Goal: Transaction & Acquisition: Obtain resource

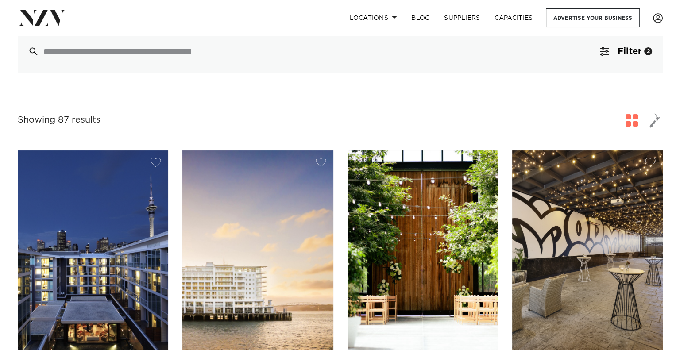
scroll to position [88, 0]
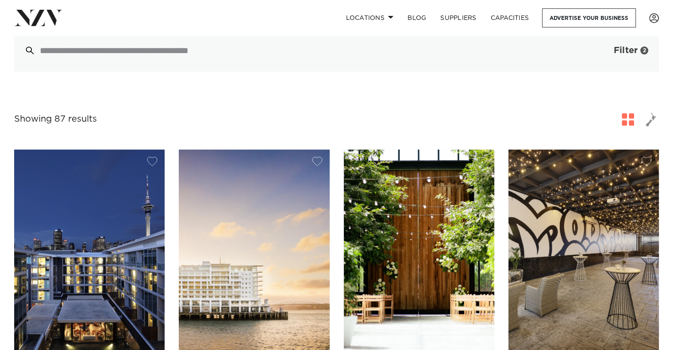
click at [601, 50] on span "button" at bounding box center [600, 50] width 9 height 9
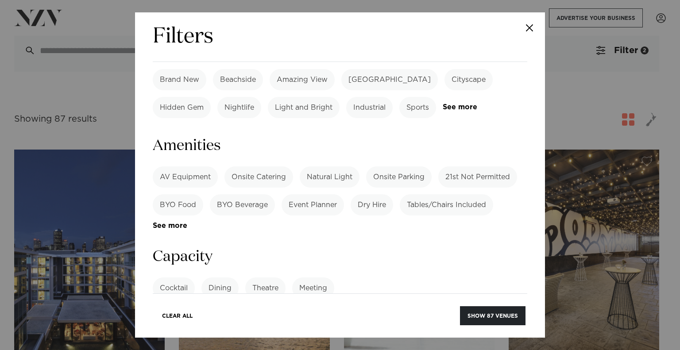
scroll to position [648, 0]
click at [255, 309] on input "number" at bounding box center [340, 321] width 375 height 24
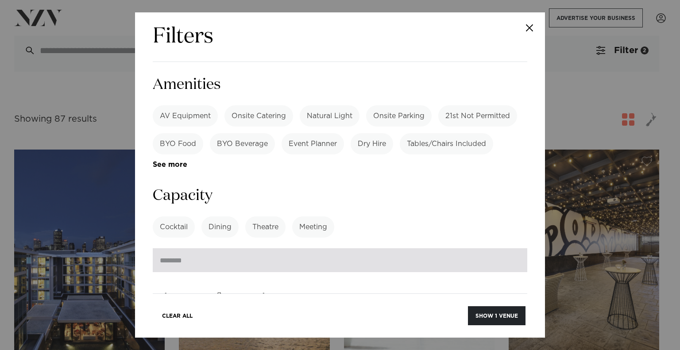
scroll to position [710, 0]
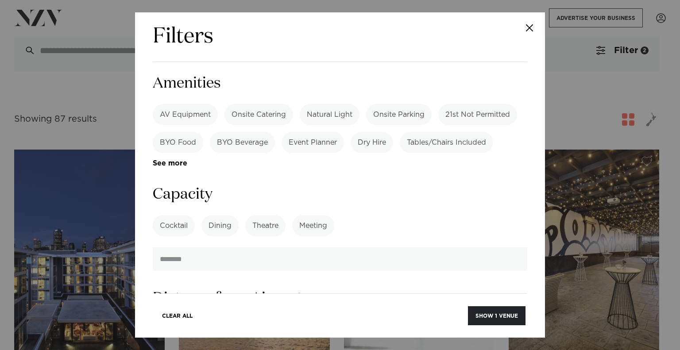
type input "*"
type input "***"
click at [482, 314] on button "Show 1 venue" at bounding box center [497, 315] width 58 height 19
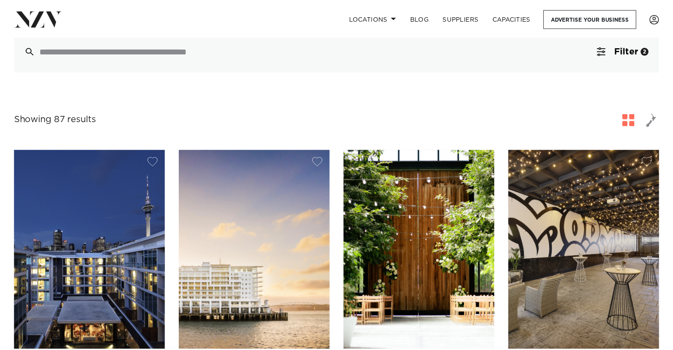
scroll to position [81, 0]
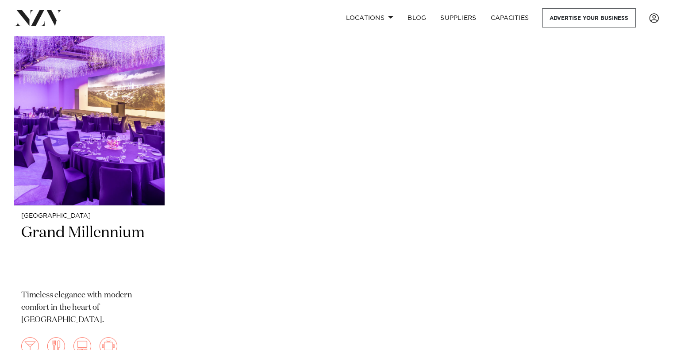
scroll to position [236, 0]
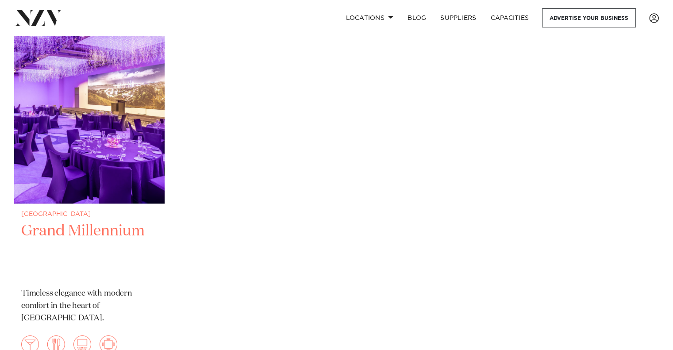
click at [89, 151] on img at bounding box center [89, 103] width 151 height 202
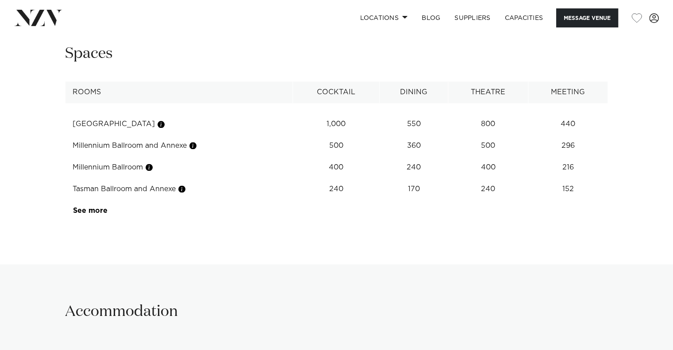
scroll to position [1127, 0]
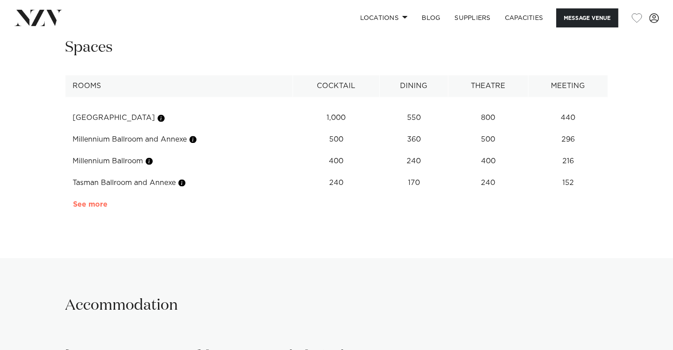
click at [96, 203] on link "See more" at bounding box center [107, 204] width 69 height 7
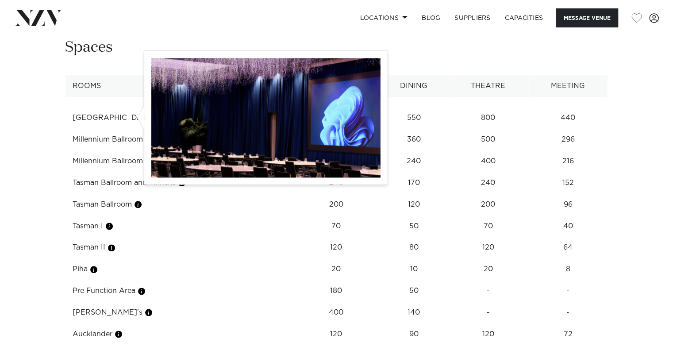
click at [157, 116] on button "button" at bounding box center [161, 118] width 9 height 9
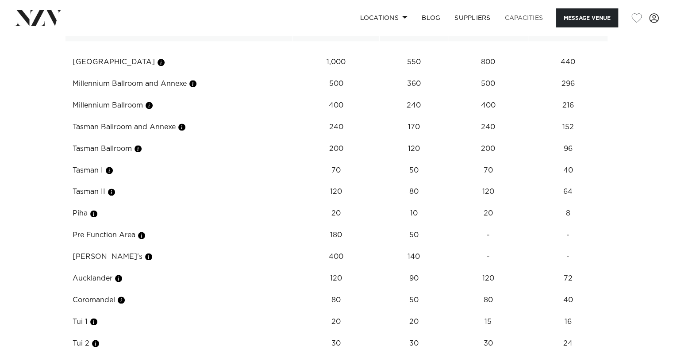
scroll to position [1148, 0]
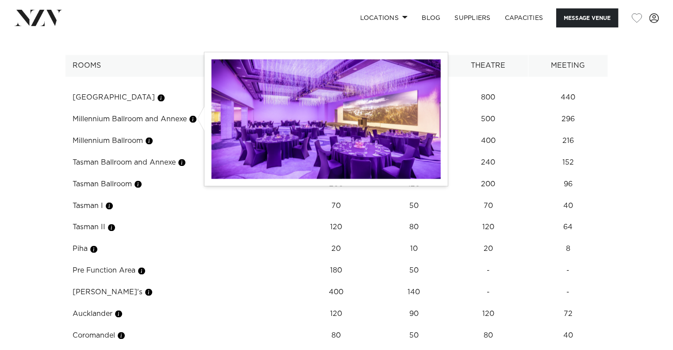
click at [195, 116] on button "button" at bounding box center [193, 119] width 9 height 9
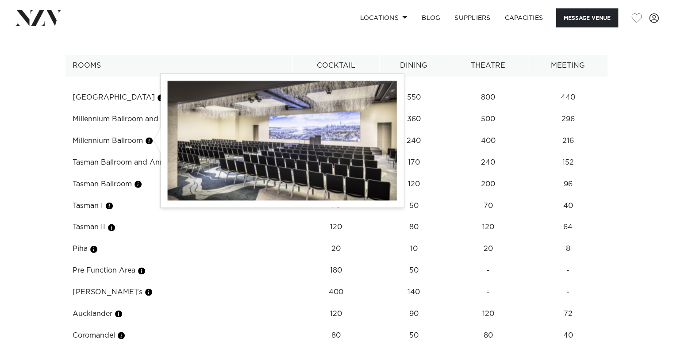
click at [150, 139] on button "button" at bounding box center [149, 140] width 9 height 9
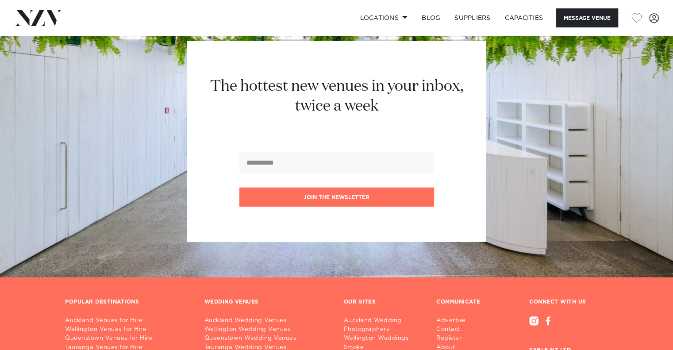
scroll to position [2828, 0]
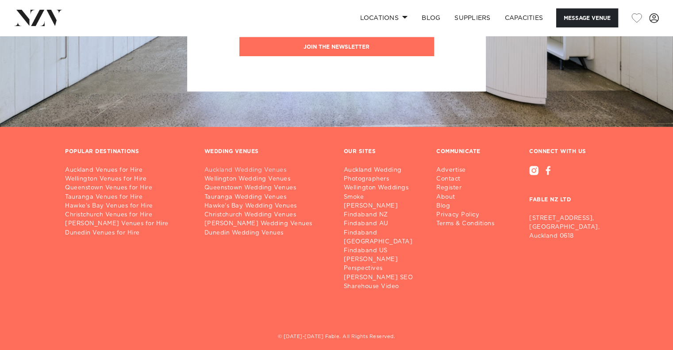
click at [259, 170] on link "Auckland Wedding Venues" at bounding box center [267, 170] width 125 height 9
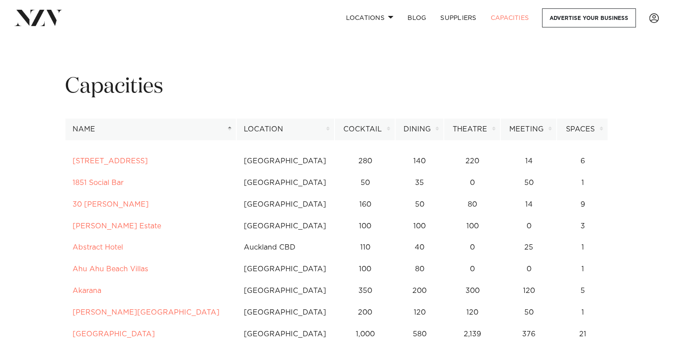
click at [388, 128] on th "Cocktail" at bounding box center [365, 130] width 60 height 22
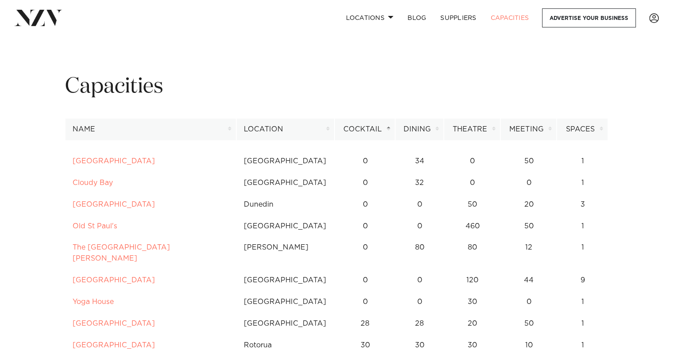
click at [388, 128] on th "Cocktail" at bounding box center [365, 130] width 60 height 22
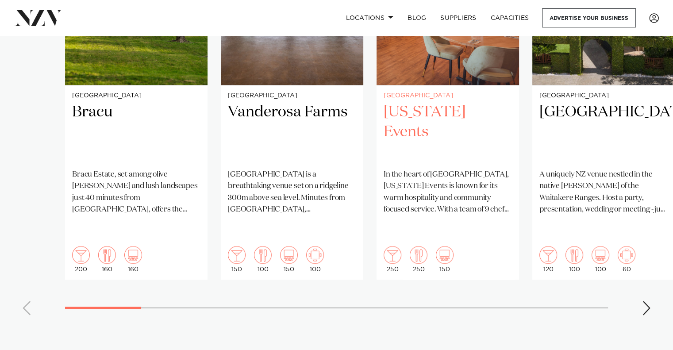
scroll to position [762, 0]
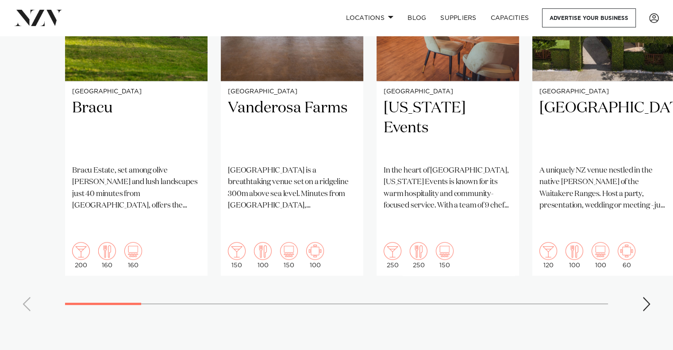
click at [647, 297] on div "Next slide" at bounding box center [646, 304] width 9 height 14
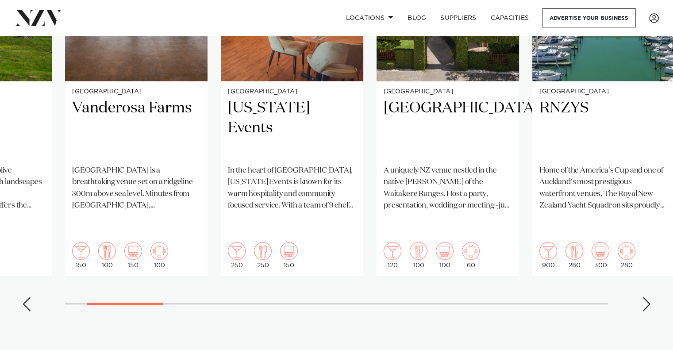
click at [647, 297] on div "Next slide" at bounding box center [646, 304] width 9 height 14
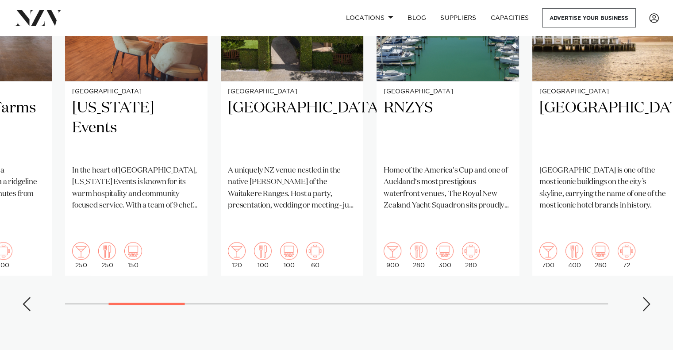
click at [647, 297] on div "Next slide" at bounding box center [646, 304] width 9 height 14
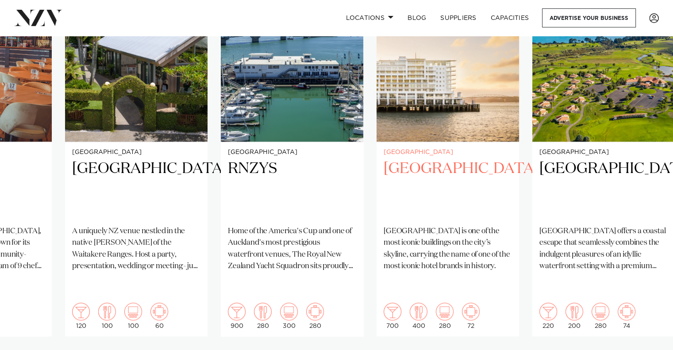
scroll to position [700, 0]
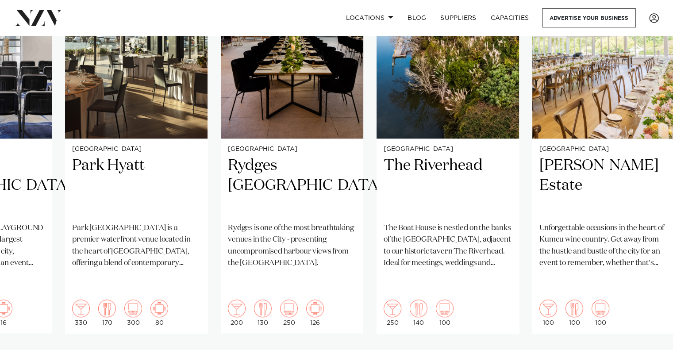
scroll to position [706, 0]
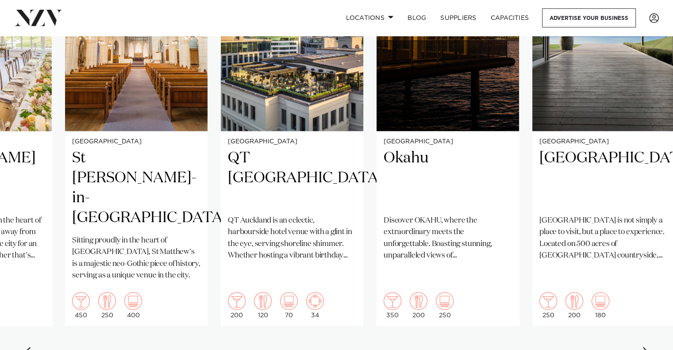
scroll to position [712, 0]
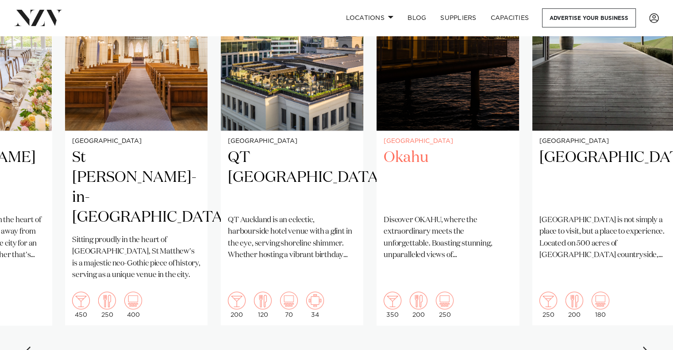
click at [411, 148] on h2 "Okahu" at bounding box center [448, 178] width 128 height 60
click at [650, 347] on div "Next slide" at bounding box center [646, 354] width 9 height 14
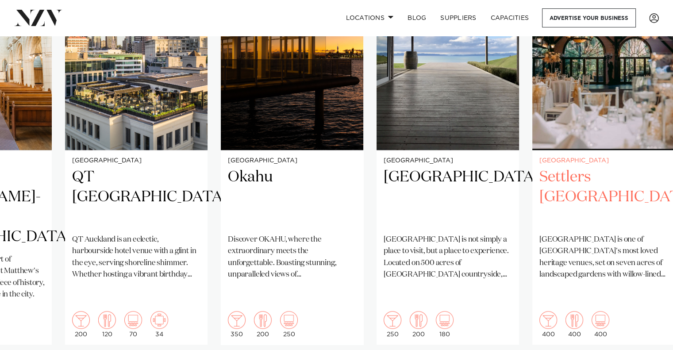
scroll to position [726, 0]
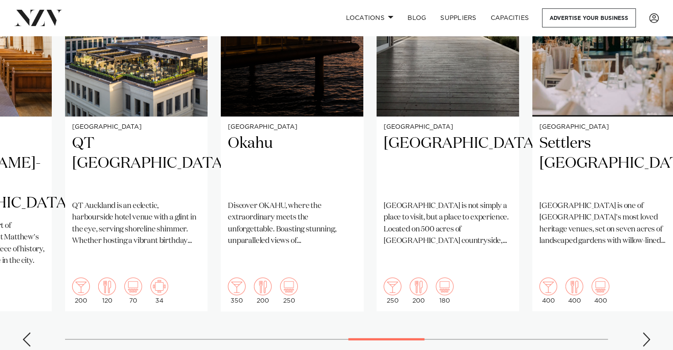
click at [645, 333] on div "Next slide" at bounding box center [646, 340] width 9 height 14
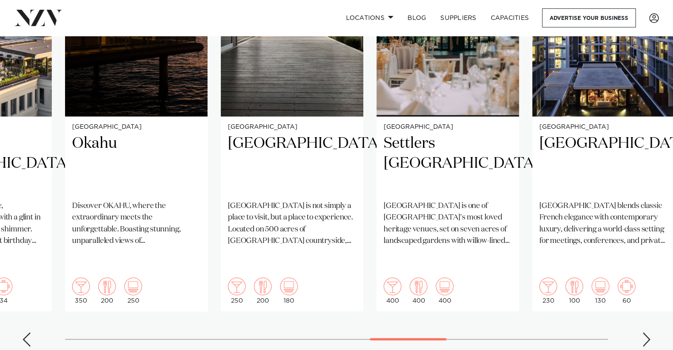
click at [645, 333] on div "Next slide" at bounding box center [646, 340] width 9 height 14
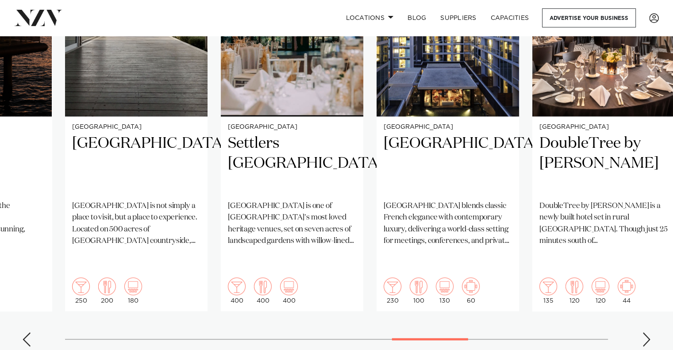
click at [645, 333] on div "Next slide" at bounding box center [646, 340] width 9 height 14
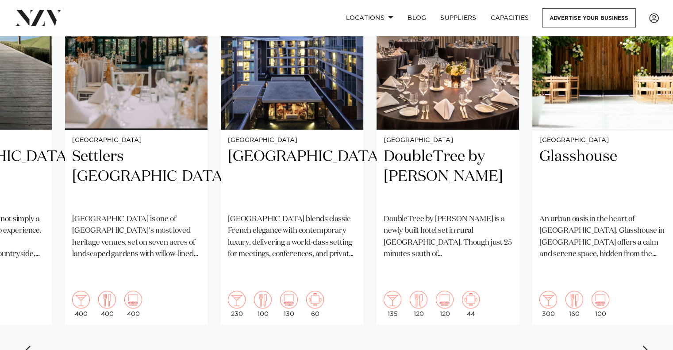
scroll to position [714, 0]
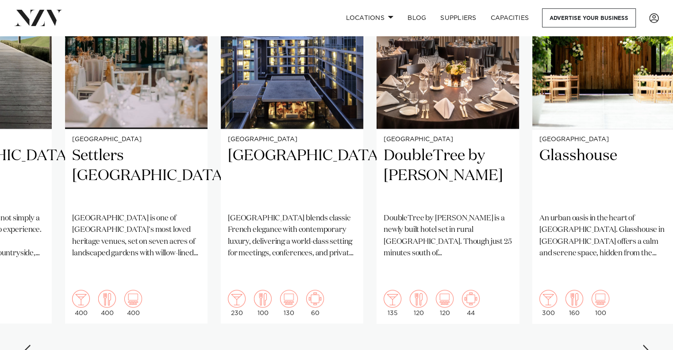
click at [646, 345] on div "Next slide" at bounding box center [646, 352] width 9 height 14
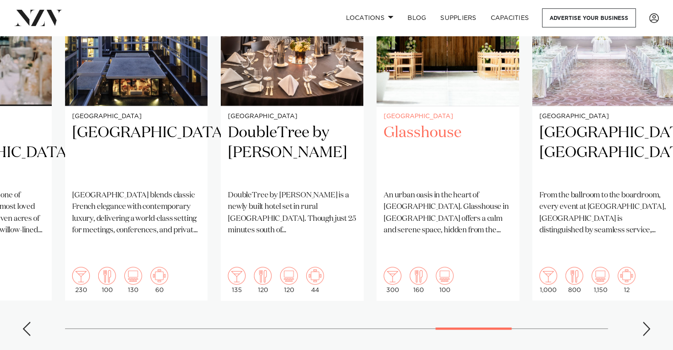
scroll to position [738, 0]
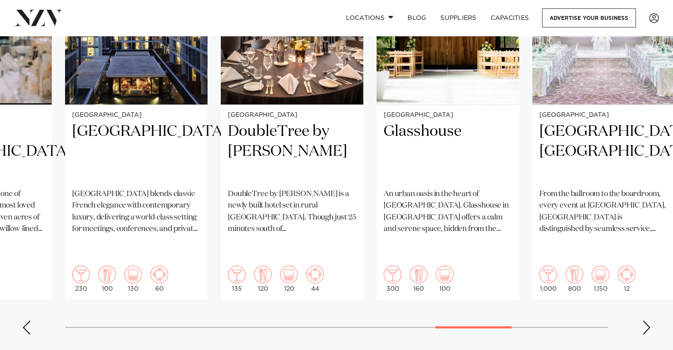
click at [641, 290] on swiper-container "Auckland Bracu Bracu Estate, set among olive groves and lush landscapes just 40…" at bounding box center [336, 127] width 673 height 429
click at [646, 321] on div "Next slide" at bounding box center [646, 328] width 9 height 14
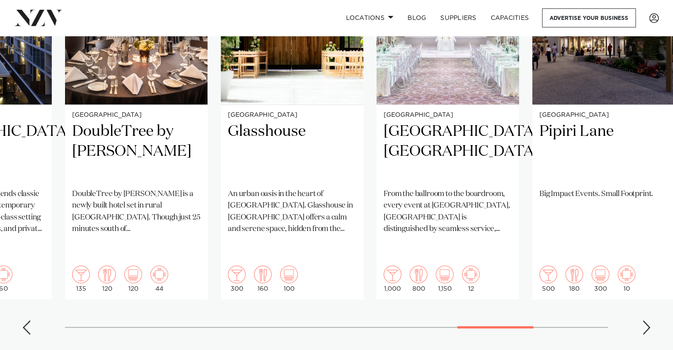
click at [646, 321] on div "Next slide" at bounding box center [646, 328] width 9 height 14
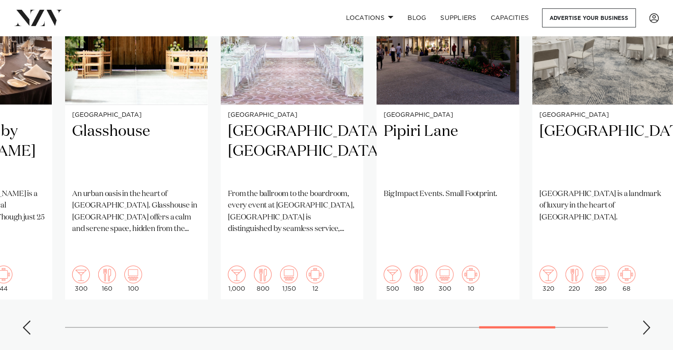
click at [646, 321] on div "Next slide" at bounding box center [646, 328] width 9 height 14
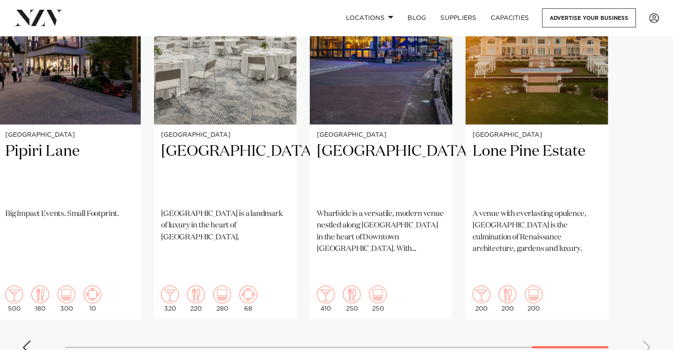
scroll to position [719, 0]
click at [646, 312] on swiper-container "Auckland Bracu Bracu Estate, set among olive groves and lush landscapes just 40…" at bounding box center [336, 147] width 673 height 429
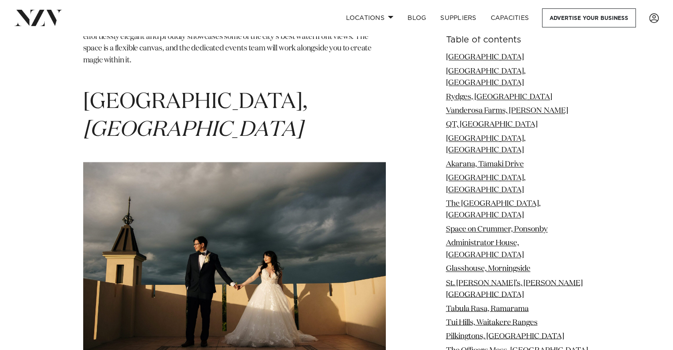
scroll to position [1406, 0]
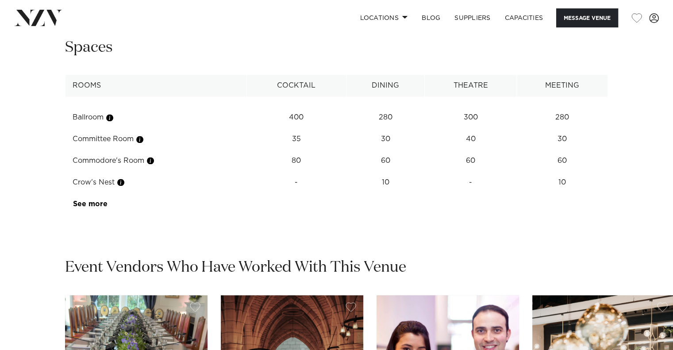
scroll to position [1179, 0]
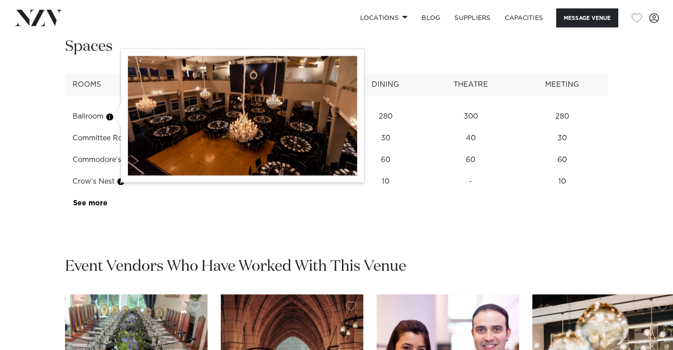
click at [110, 115] on button "button" at bounding box center [109, 116] width 9 height 9
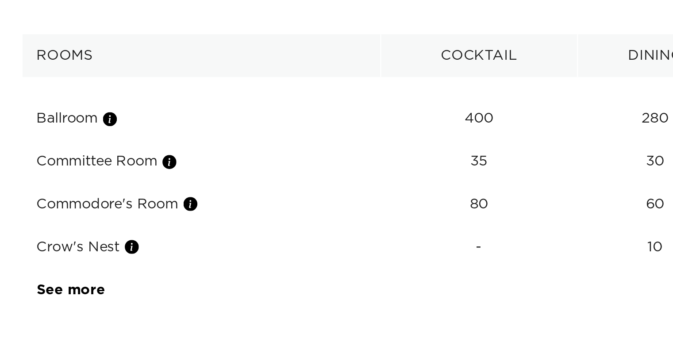
click at [63, 132] on div "**********" at bounding box center [336, 126] width 659 height 178
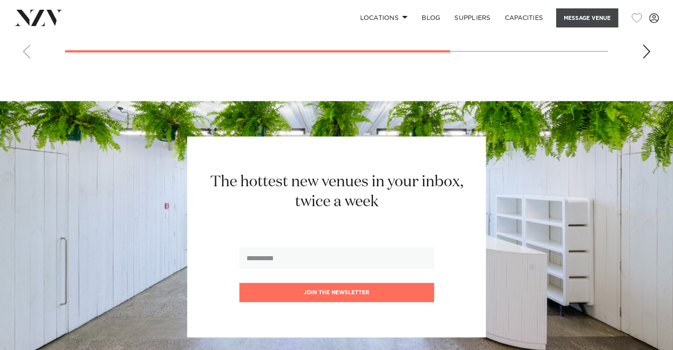
click at [593, 17] on button "Message Venue" at bounding box center [588, 17] width 62 height 19
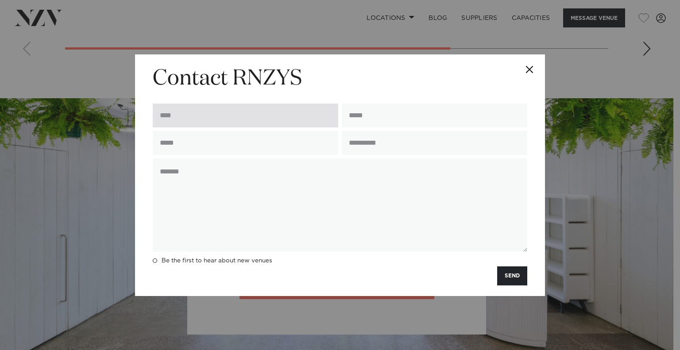
click at [251, 115] on input "text" at bounding box center [246, 116] width 186 height 24
type input "**********"
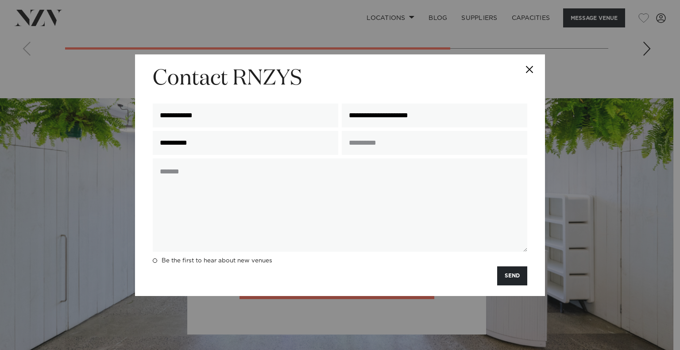
type input "**********"
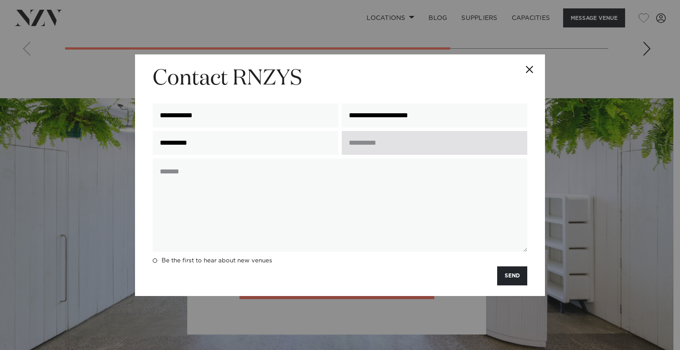
click at [377, 143] on input "text" at bounding box center [435, 143] width 186 height 24
type input "*"
type input "**********"
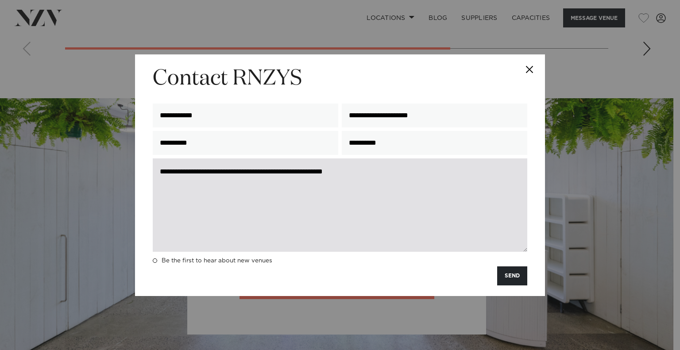
click at [366, 178] on textarea "**********" at bounding box center [340, 205] width 375 height 93
click at [381, 175] on textarea "**********" at bounding box center [340, 205] width 375 height 93
click at [418, 173] on textarea "**********" at bounding box center [340, 205] width 375 height 93
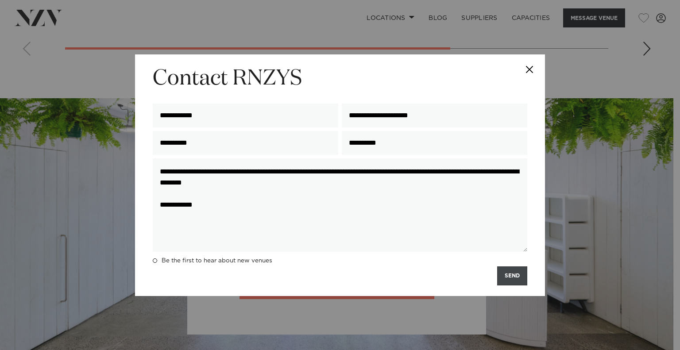
type textarea "**********"
click at [510, 276] on button "SEND" at bounding box center [512, 276] width 30 height 19
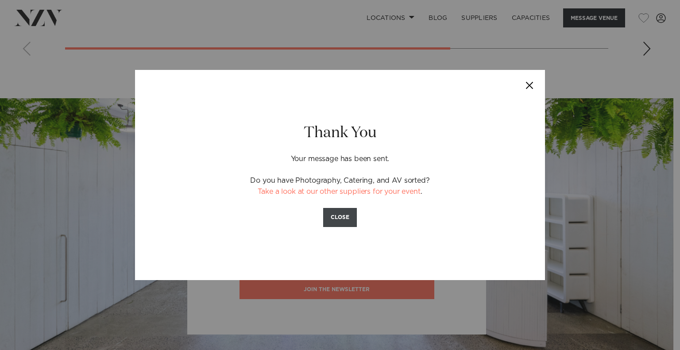
click at [335, 212] on button "CLOSE" at bounding box center [340, 217] width 34 height 19
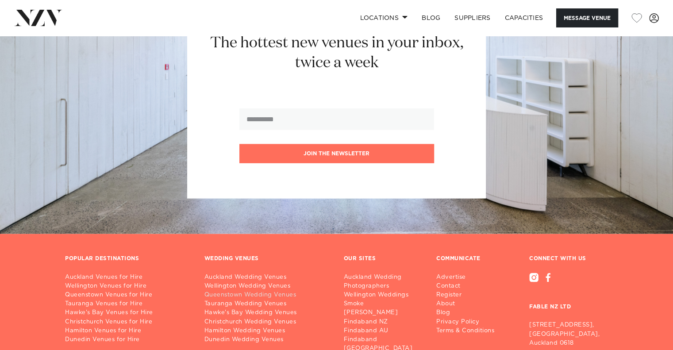
scroll to position [1930, 0]
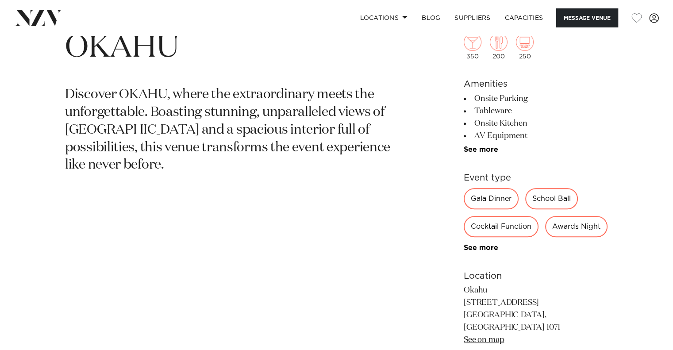
scroll to position [377, 0]
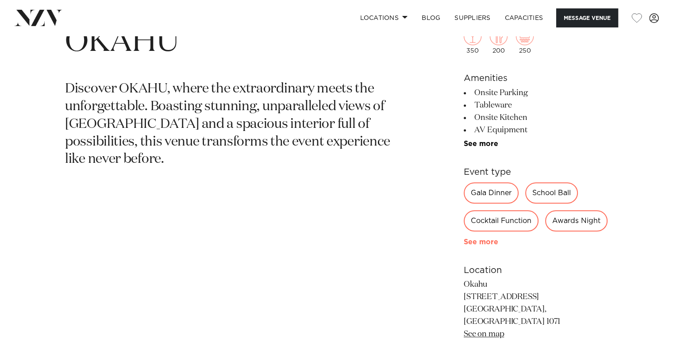
click at [482, 240] on link "See more" at bounding box center [498, 242] width 69 height 7
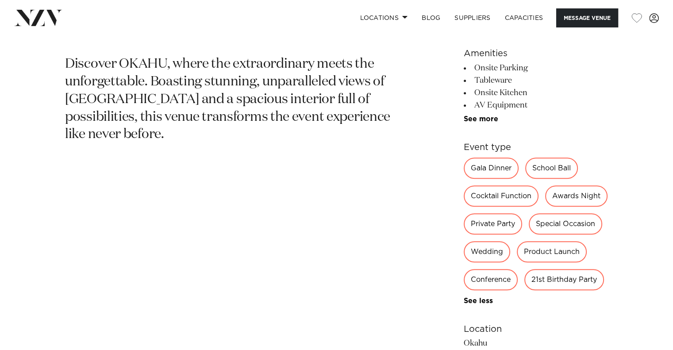
scroll to position [404, 0]
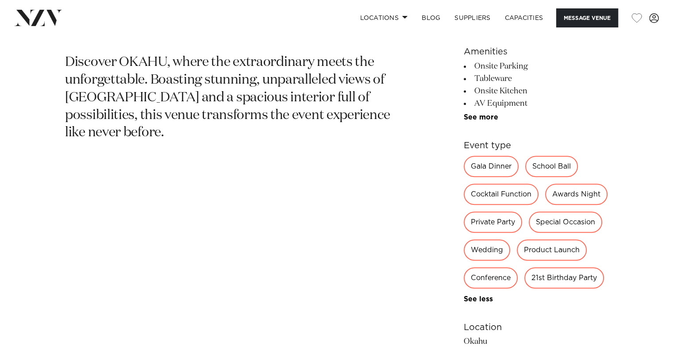
click at [484, 248] on div "Wedding" at bounding box center [487, 250] width 46 height 21
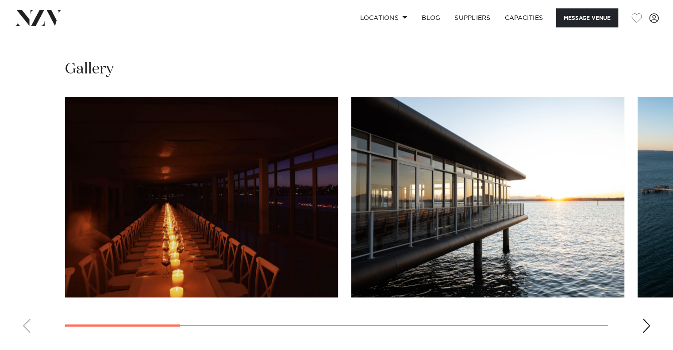
scroll to position [850, 0]
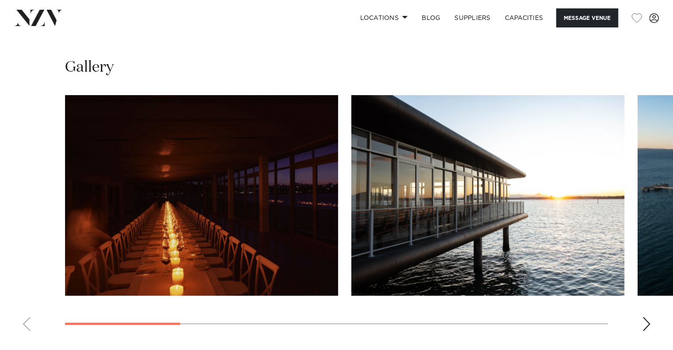
click at [276, 209] on img "1 / 9" at bounding box center [201, 195] width 273 height 201
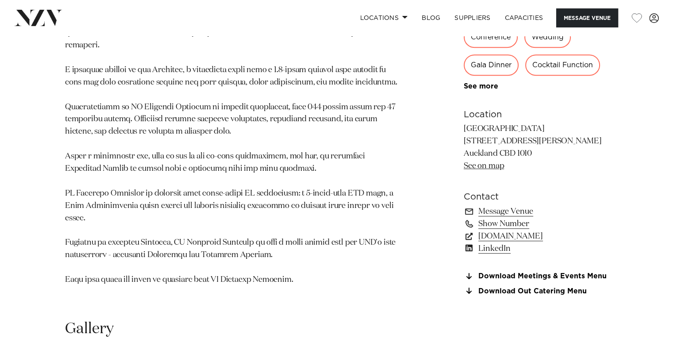
scroll to position [534, 0]
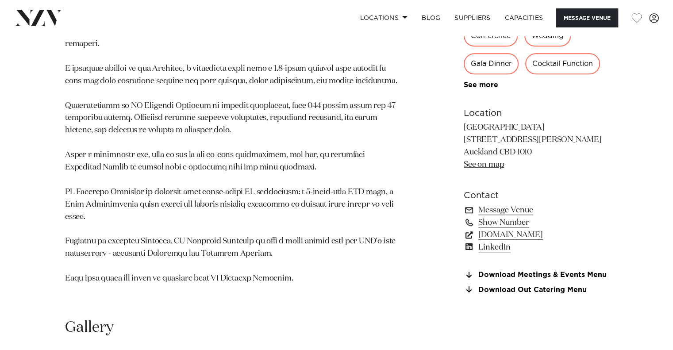
click at [502, 233] on link "[DOMAIN_NAME]" at bounding box center [536, 235] width 144 height 12
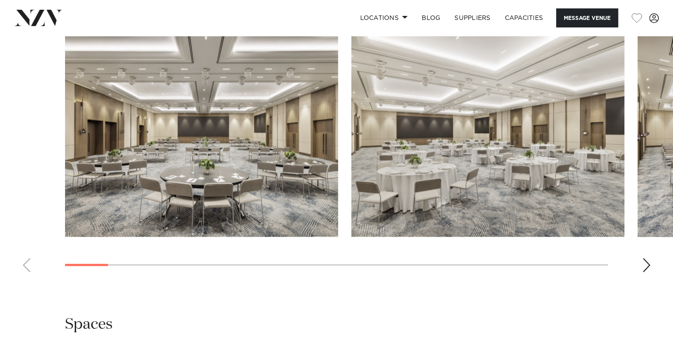
scroll to position [855, 0]
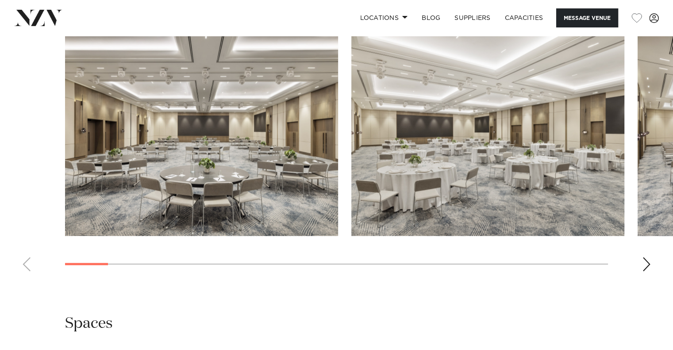
click at [648, 267] on div "Next slide" at bounding box center [646, 264] width 9 height 14
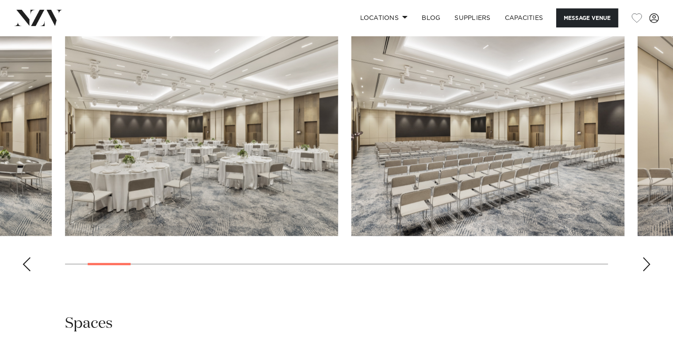
click at [648, 267] on div "Next slide" at bounding box center [646, 264] width 9 height 14
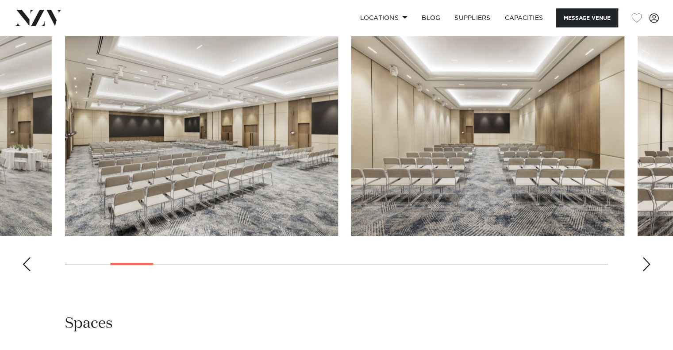
click at [632, 257] on swiper-container at bounding box center [336, 156] width 673 height 243
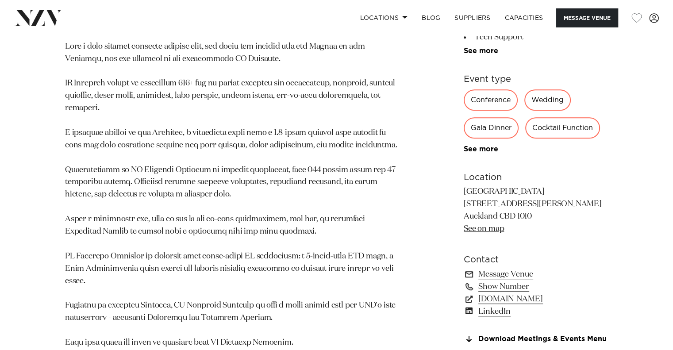
scroll to position [471, 0]
drag, startPoint x: 531, startPoint y: 216, endPoint x: 452, endPoint y: 207, distance: 79.7
click at [452, 207] on div "[GEOGRAPHIC_DATA] [GEOGRAPHIC_DATA] [GEOGRAPHIC_DATA] is a landmark of luxury i…" at bounding box center [336, 142] width 659 height 452
drag, startPoint x: 467, startPoint y: 212, endPoint x: 537, endPoint y: 218, distance: 70.3
click at [537, 218] on p "[GEOGRAPHIC_DATA] [STREET_ADDRESS][PERSON_NAME] [GEOGRAPHIC_DATA] 1010 See on m…" at bounding box center [536, 210] width 144 height 50
